Goal: Task Accomplishment & Management: Use online tool/utility

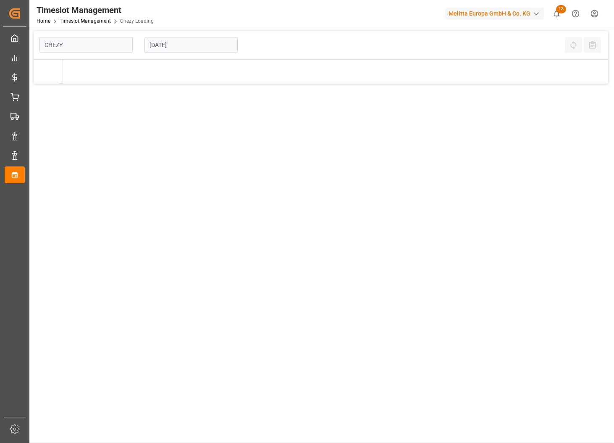
type input "Chezy Loading"
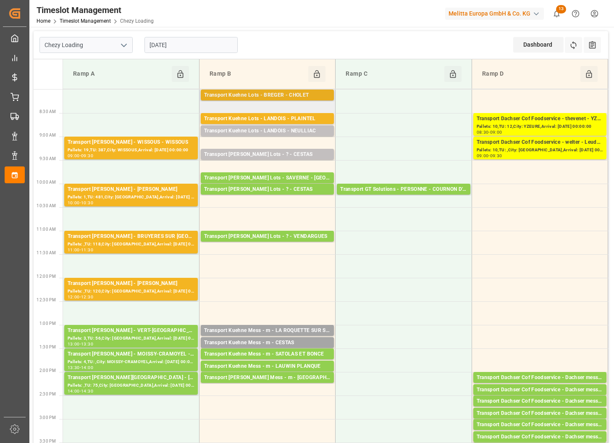
click at [311, 96] on div "Transport Kuehne Lots - BREGER - CHOLET" at bounding box center [267, 95] width 126 height 8
click at [305, 119] on div "Transport Kuehne Lots - LANDOIS - PLAINTEL" at bounding box center [267, 119] width 126 height 8
click at [299, 130] on div "Transport Kuehne Lots - LANDOIS - NEULLIAC" at bounding box center [267, 131] width 126 height 8
click at [285, 156] on div "Transport [PERSON_NAME] Lots - ? - CESTAS" at bounding box center [267, 154] width 126 height 8
